Goal: Task Accomplishment & Management: Manage account settings

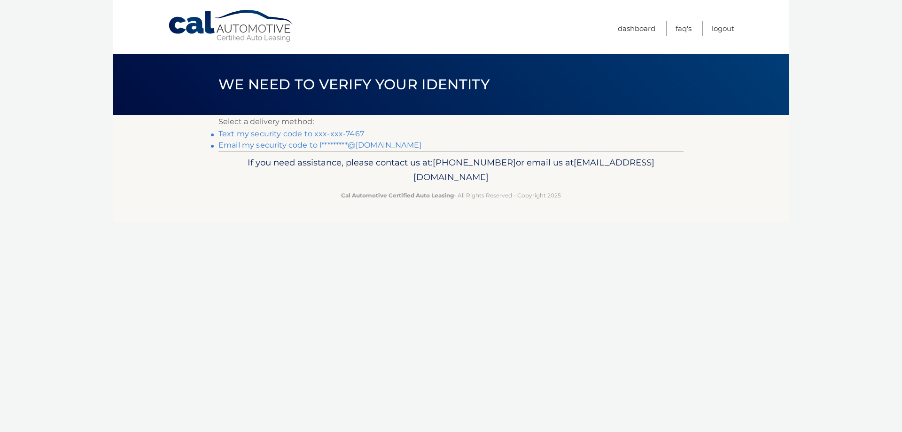
click at [333, 133] on link "Text my security code to xxx-xxx-7467" at bounding box center [291, 133] width 146 height 9
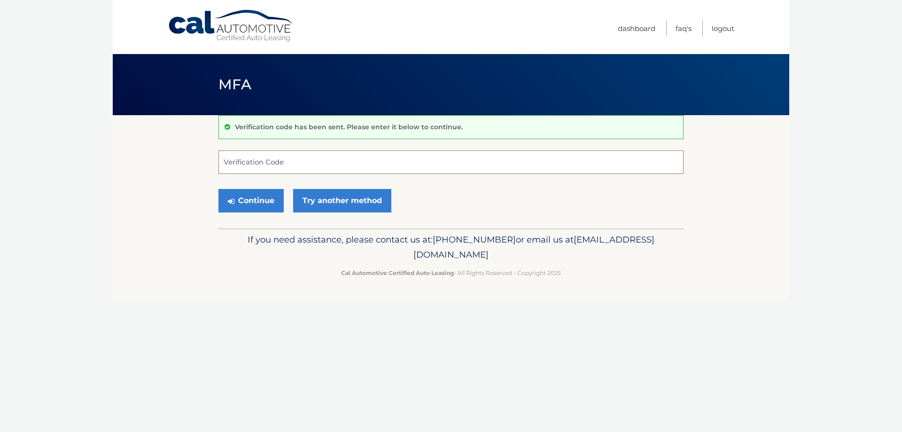
click at [273, 166] on input "Verification Code" at bounding box center [450, 161] width 465 height 23
type input "510753"
click at [261, 199] on button "Continue" at bounding box center [250, 200] width 65 height 23
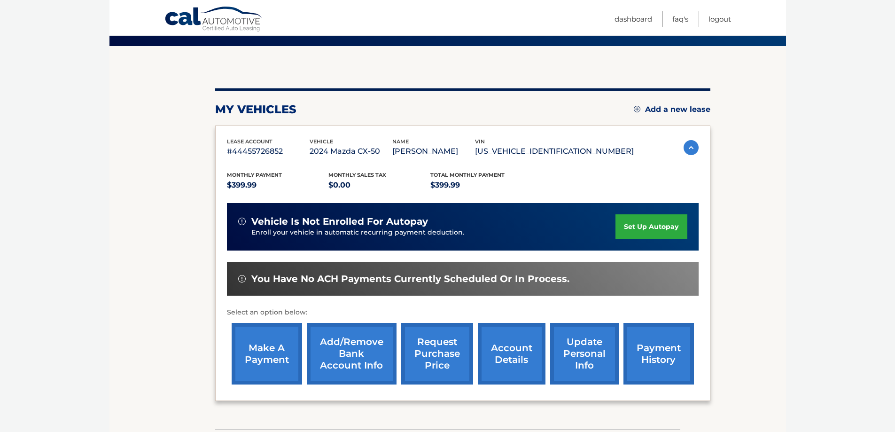
scroll to position [125, 0]
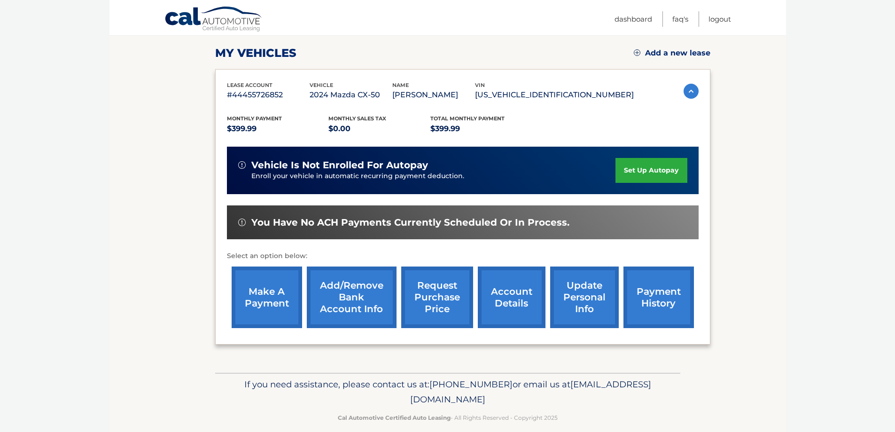
click at [503, 293] on link "account details" at bounding box center [512, 297] width 68 height 62
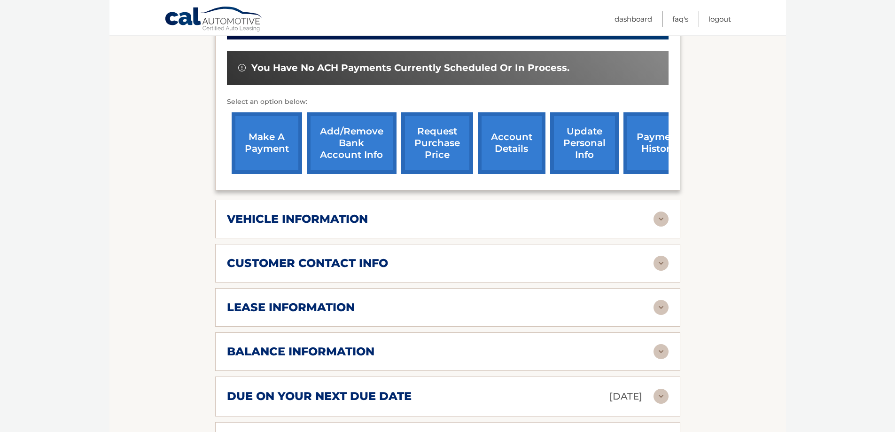
scroll to position [313, 0]
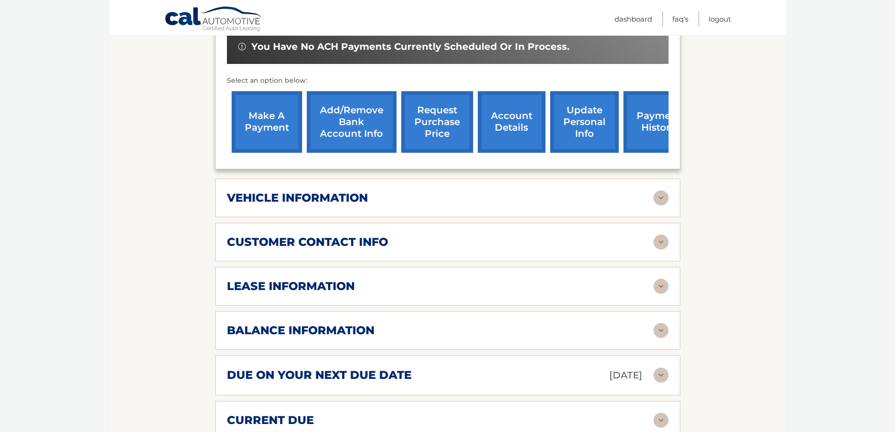
click at [662, 283] on img at bounding box center [660, 286] width 15 height 15
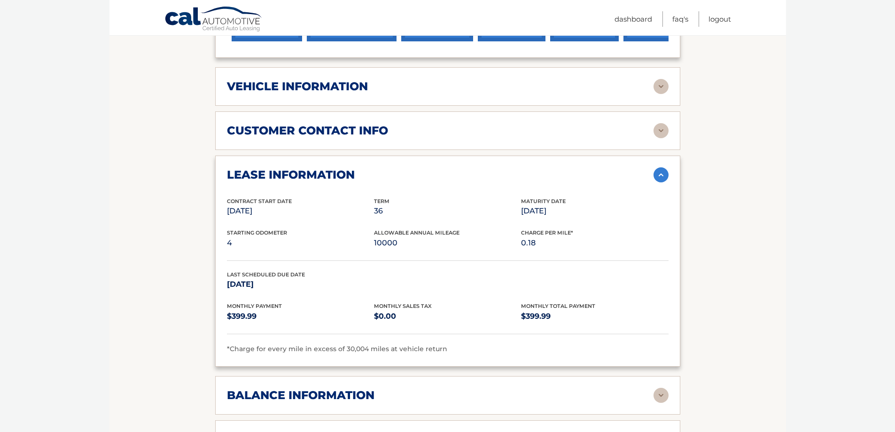
scroll to position [438, 0]
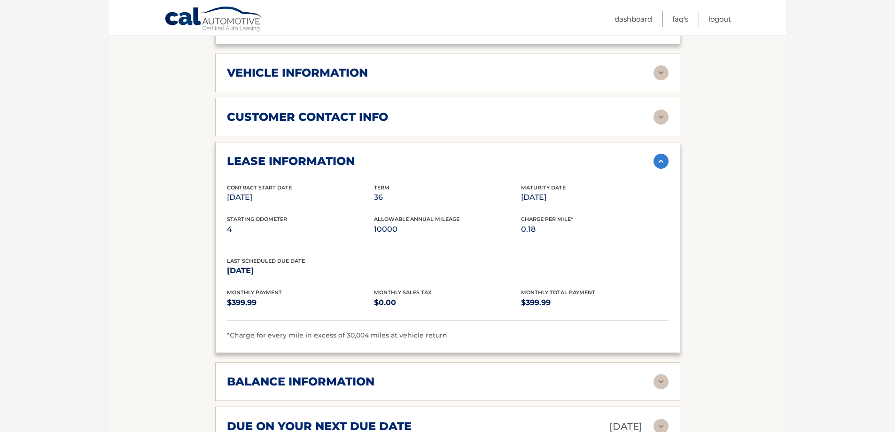
click at [659, 165] on img at bounding box center [660, 161] width 15 height 15
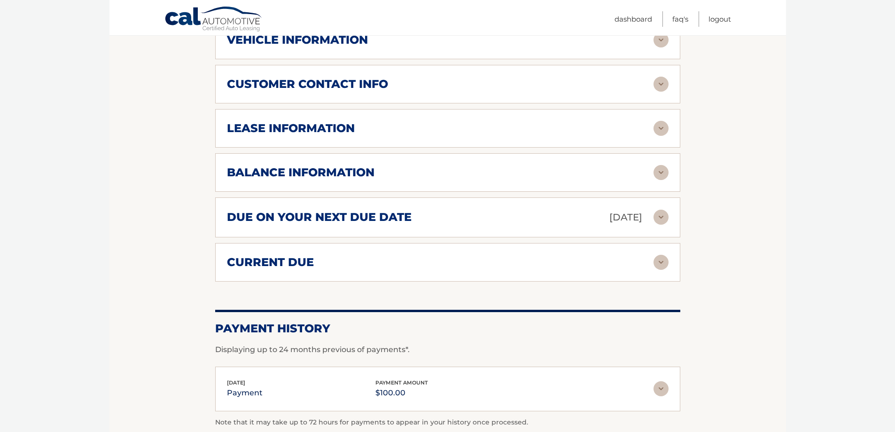
scroll to position [501, 0]
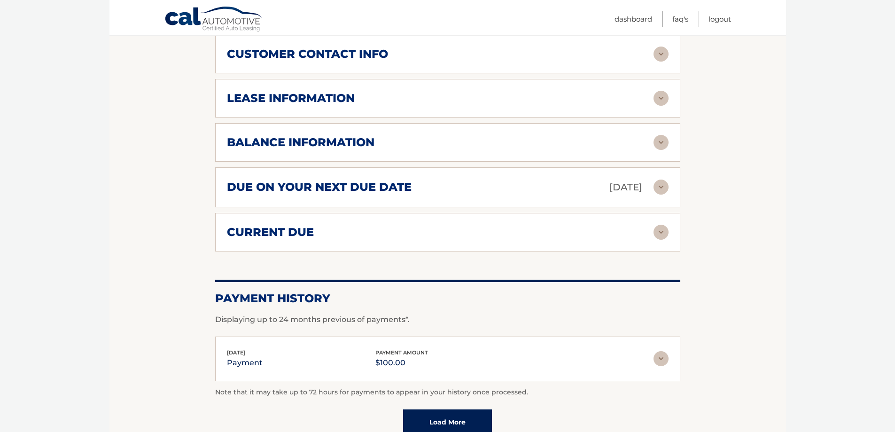
click at [663, 221] on div "current due Late Charges $0.00 Miscelleneous Charges* $0.00 Sales Tax $0.00 pay…" at bounding box center [447, 232] width 465 height 39
click at [662, 226] on img at bounding box center [660, 232] width 15 height 15
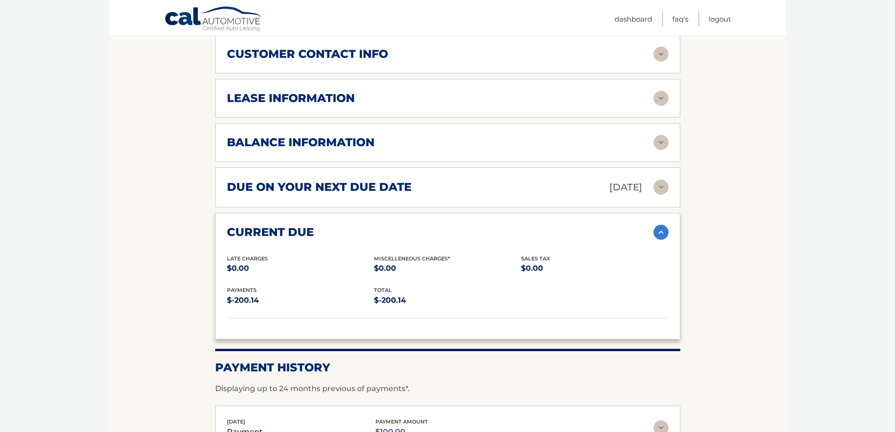
click at [662, 226] on img at bounding box center [660, 232] width 15 height 15
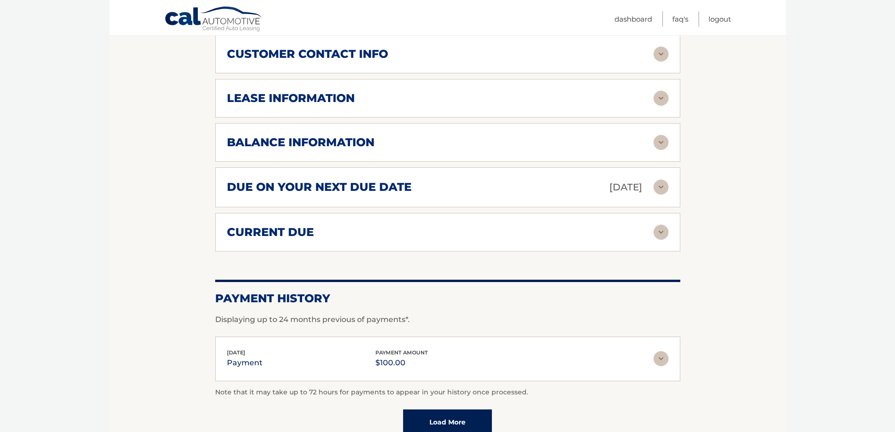
click at [659, 183] on img at bounding box center [660, 186] width 15 height 15
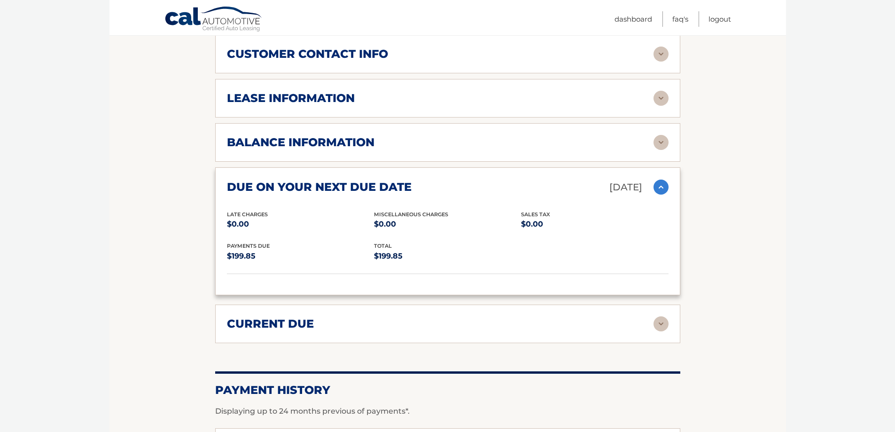
click at [659, 183] on img at bounding box center [660, 186] width 15 height 15
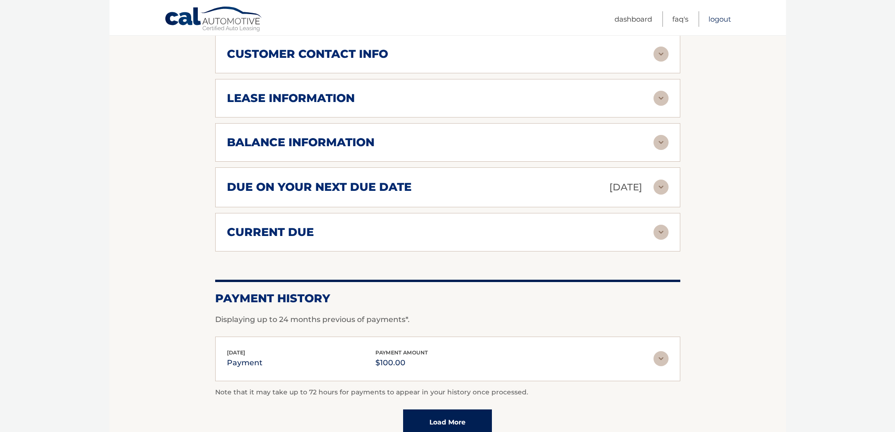
click at [729, 18] on link "Logout" at bounding box center [719, 18] width 23 height 15
